Goal: Go to known website

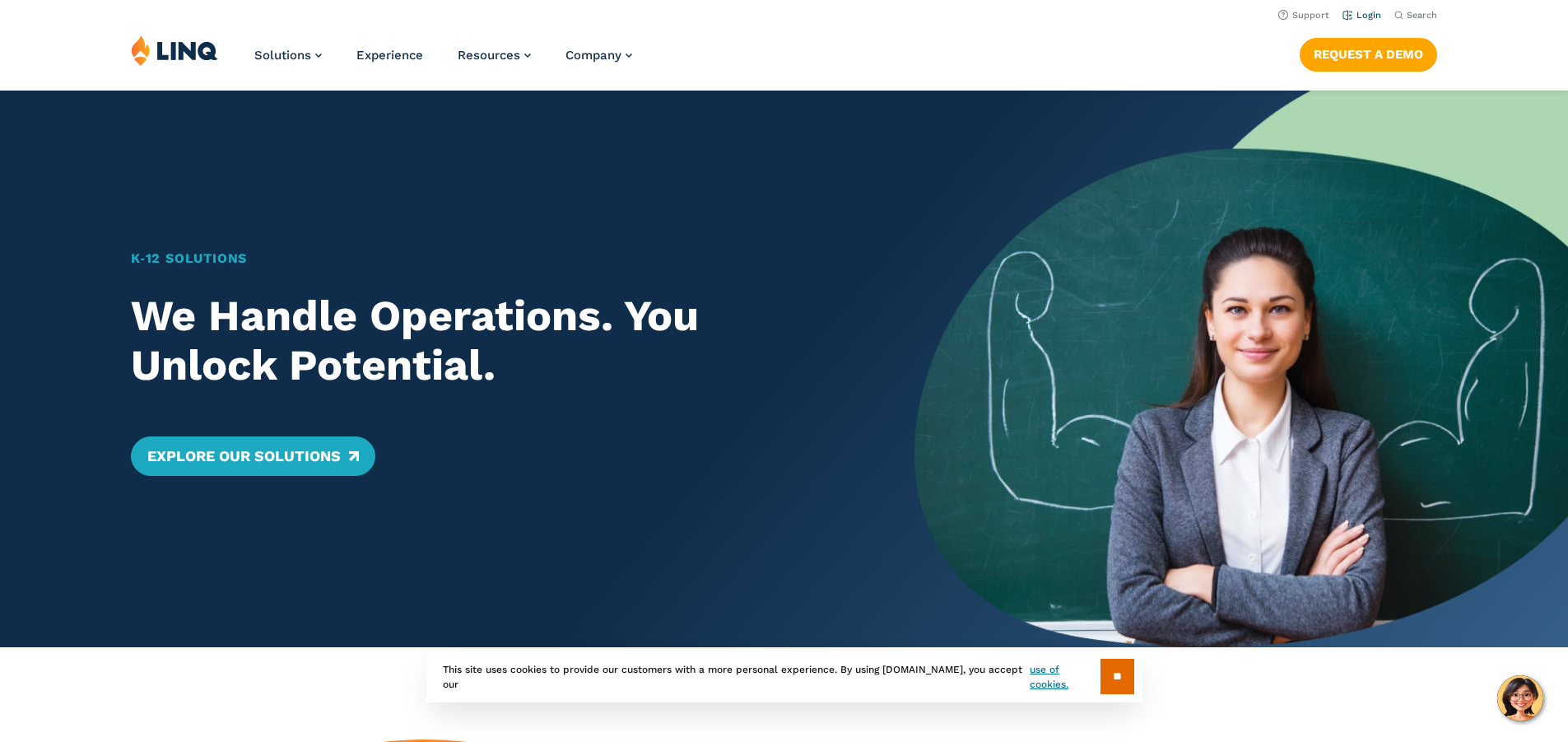
click at [1369, 16] on link "Login" at bounding box center [1362, 16] width 39 height 11
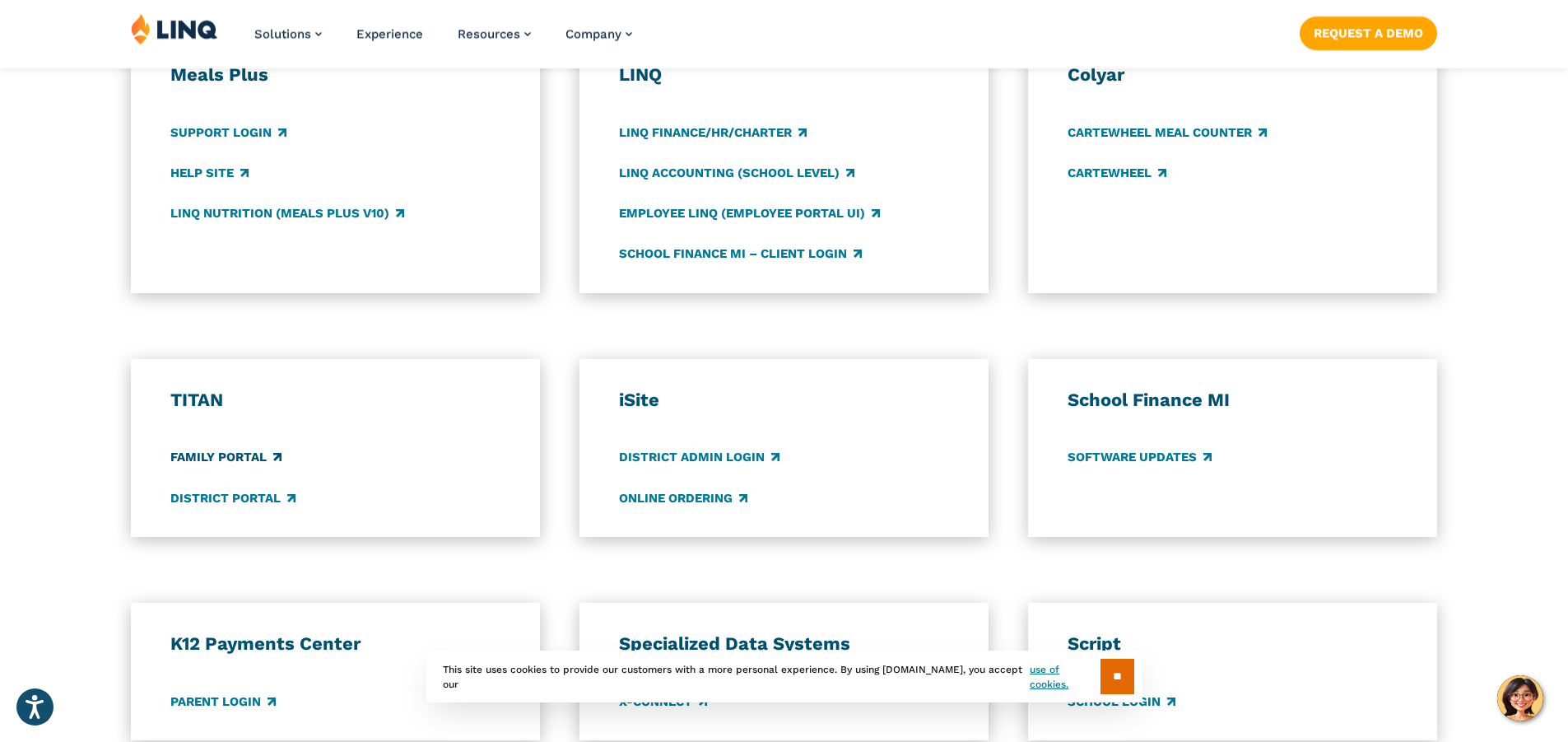
scroll to position [988, 0]
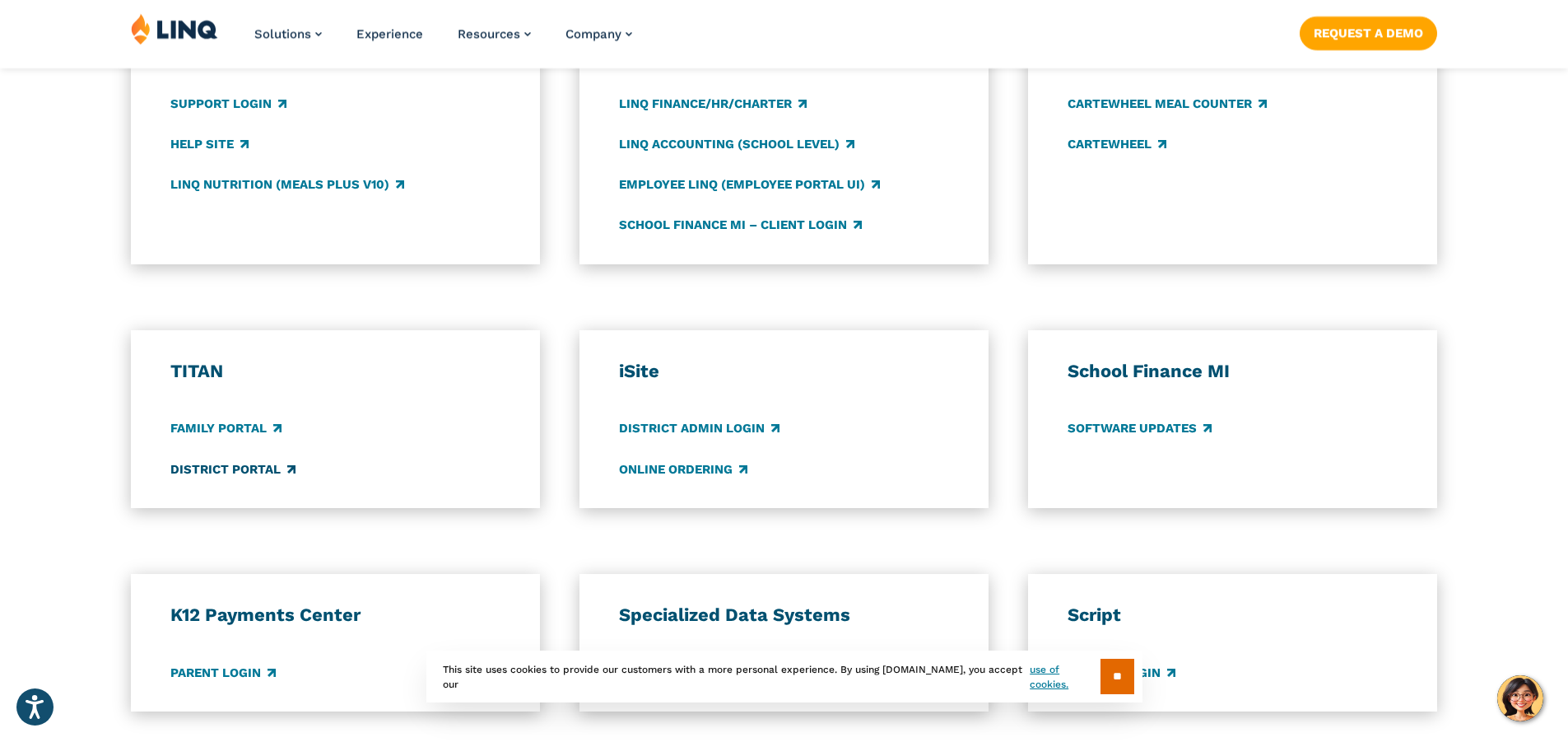
click at [267, 470] on link "District Portal" at bounding box center [233, 469] width 125 height 19
